Goal: Find specific page/section: Find specific page/section

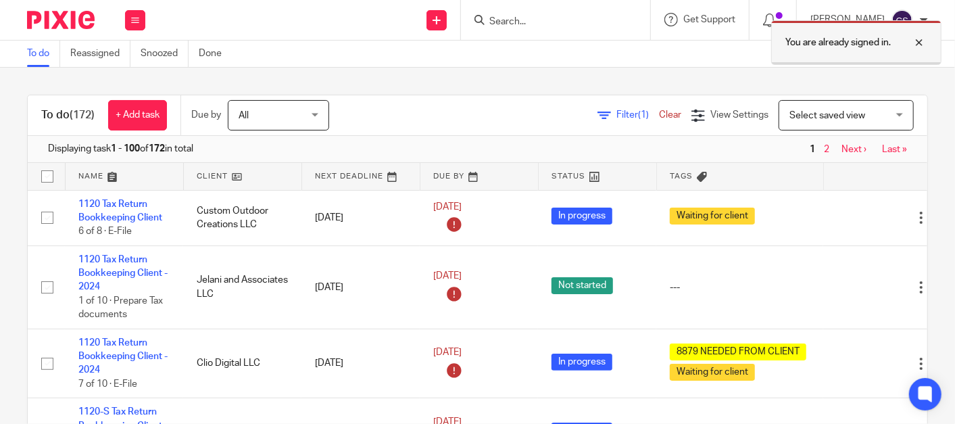
click at [917, 43] on div at bounding box center [909, 42] width 37 height 16
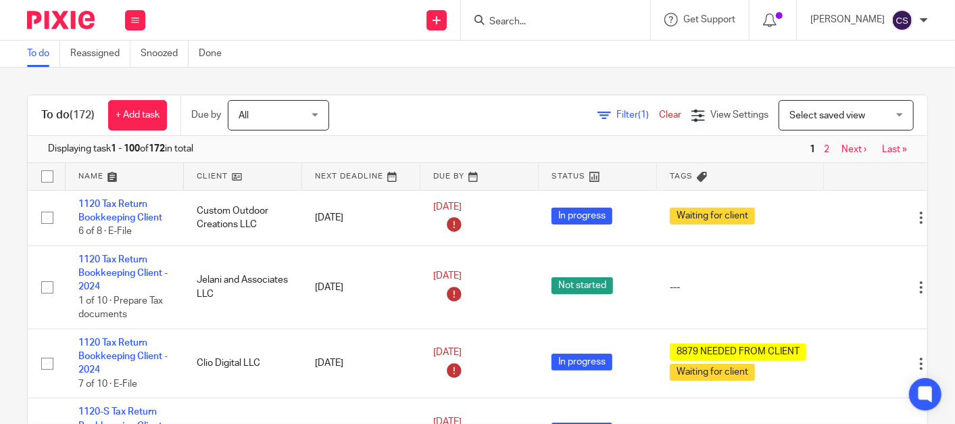
click at [528, 19] on input "Search" at bounding box center [549, 22] width 122 height 12
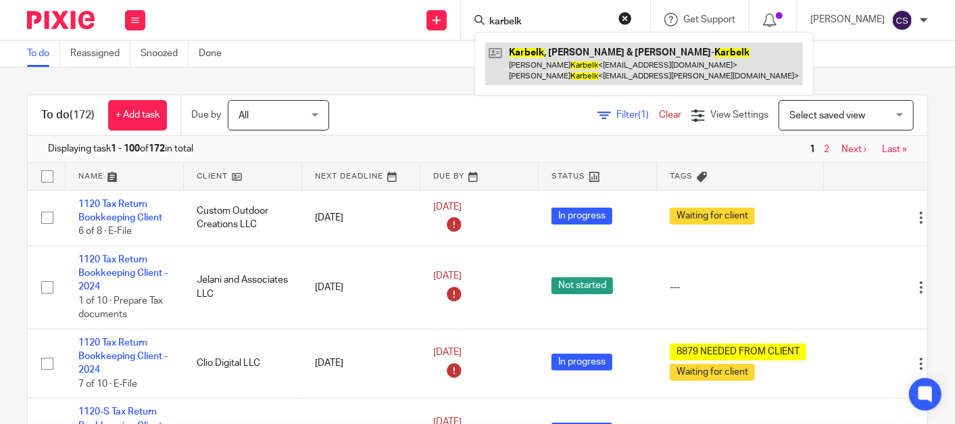
type input "karbelk"
click at [539, 50] on link at bounding box center [644, 64] width 318 height 42
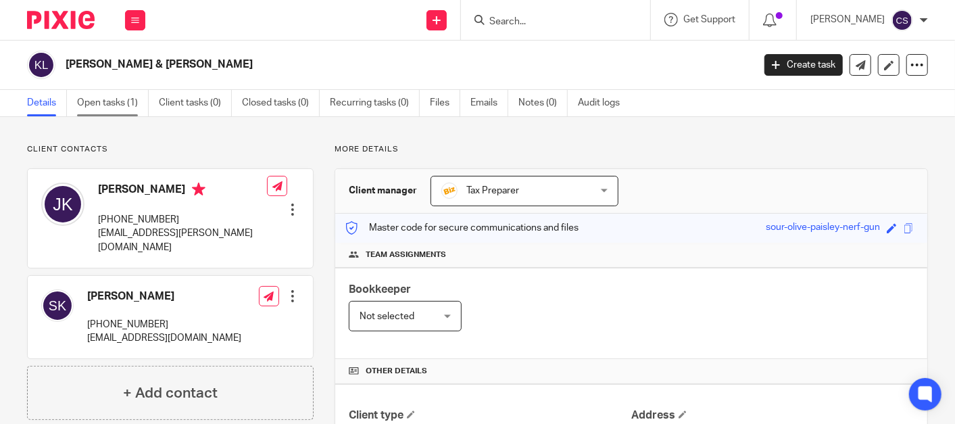
click at [97, 102] on link "Open tasks (1)" at bounding box center [113, 103] width 72 height 26
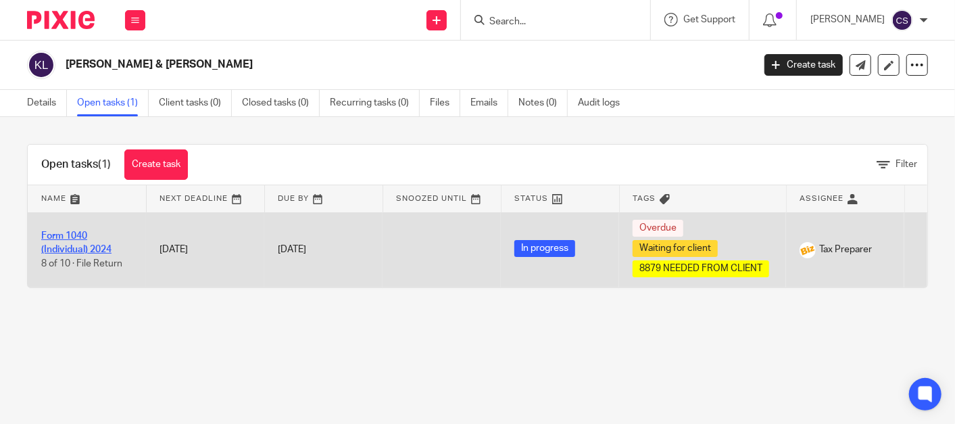
click at [51, 237] on link "Form 1040 (Individual) 2024" at bounding box center [76, 242] width 70 height 23
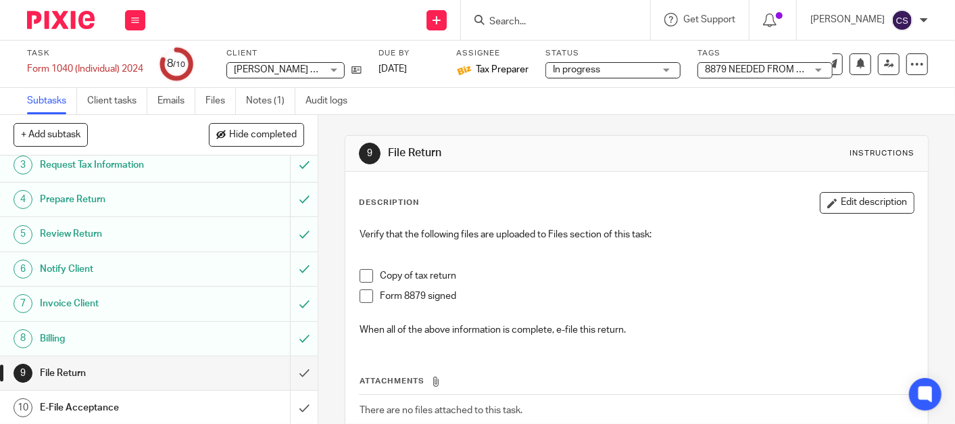
click at [550, 20] on input "Search" at bounding box center [549, 22] width 122 height 12
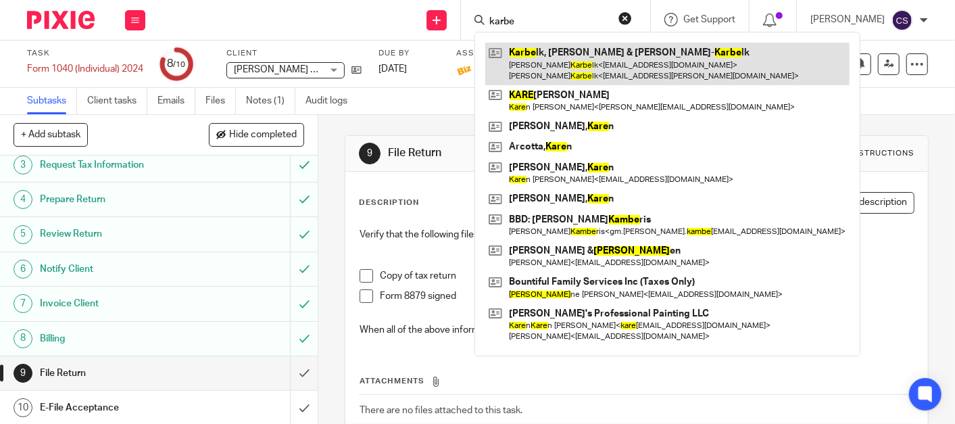
type input "karbe"
click at [572, 66] on link at bounding box center [667, 64] width 364 height 42
